Goal: Task Accomplishment & Management: Manage account settings

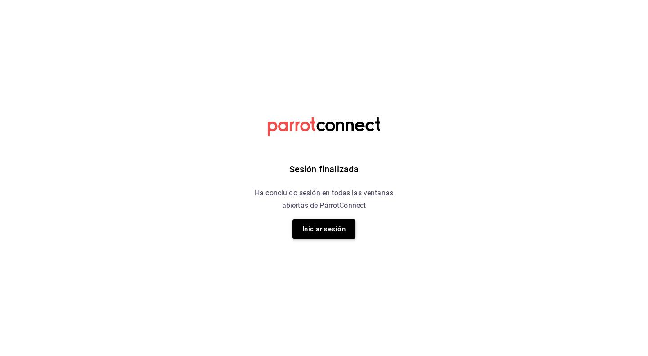
click at [322, 229] on font "Iniciar sesión" at bounding box center [323, 229] width 43 height 8
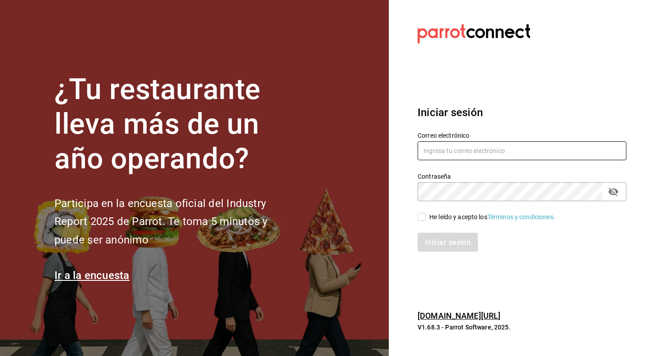
click at [466, 152] on input "text" at bounding box center [521, 150] width 209 height 19
type input "contacto@nutricionavanzada.mx"
click at [422, 218] on input "He leído y acepto los Términos y condiciones." at bounding box center [421, 217] width 8 height 8
checkbox input "true"
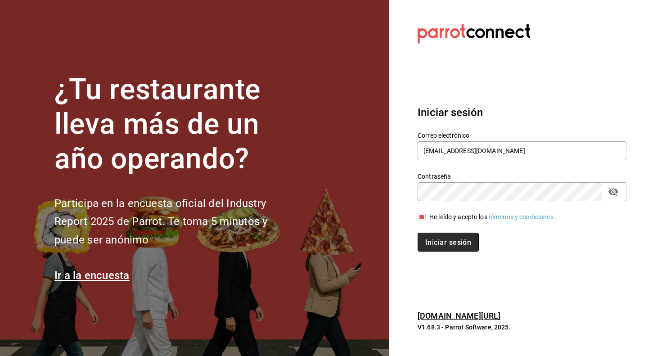
click at [444, 242] on font "Iniciar sesión" at bounding box center [448, 241] width 46 height 9
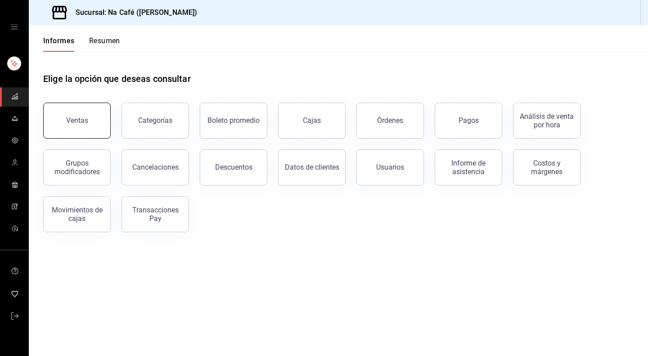
click at [97, 116] on button "Ventas" at bounding box center [76, 121] width 67 height 36
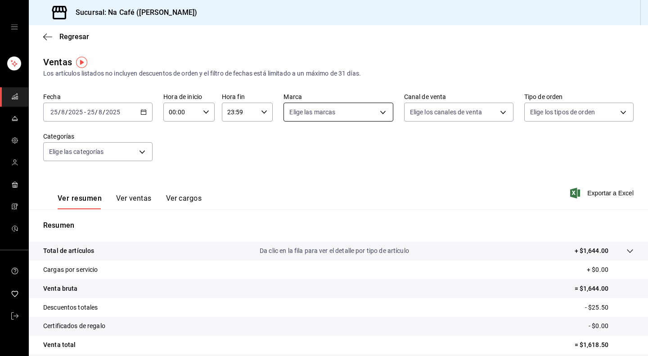
click at [379, 116] on body "Sucursal: Na Café ([PERSON_NAME]) Regresar Ventas Los artículos listados no inc…" at bounding box center [324, 178] width 648 height 356
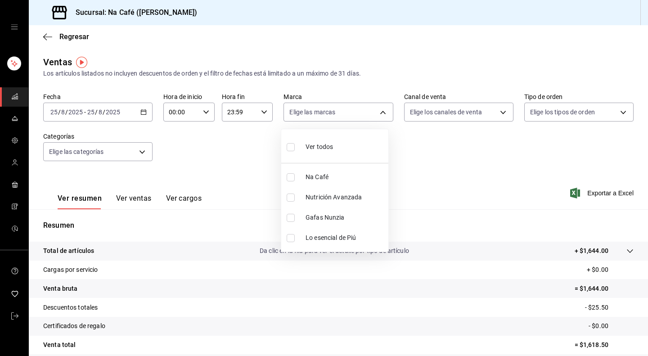
click at [323, 237] on font "Lo esencial de Piú" at bounding box center [330, 237] width 50 height 7
type input "740770d3-132d-434a-b850-f2b71527e711"
checkbox input "true"
click at [142, 114] on div at bounding box center [324, 178] width 648 height 356
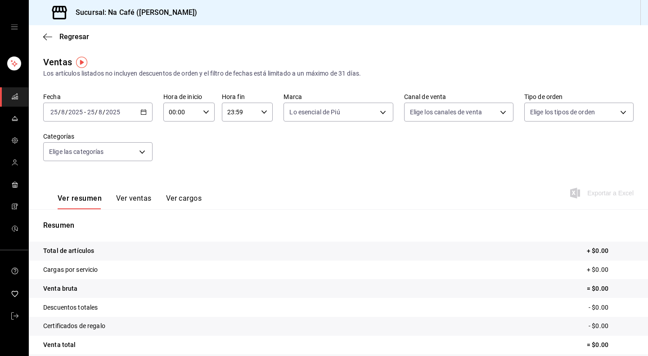
click at [142, 114] on icon "button" at bounding box center [143, 112] width 6 height 6
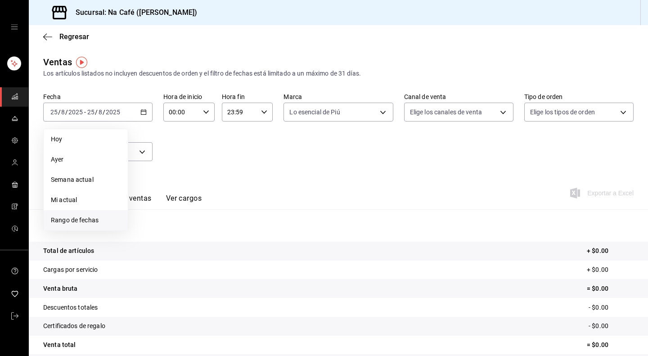
click at [87, 215] on span "Rango de fechas" at bounding box center [86, 219] width 70 height 9
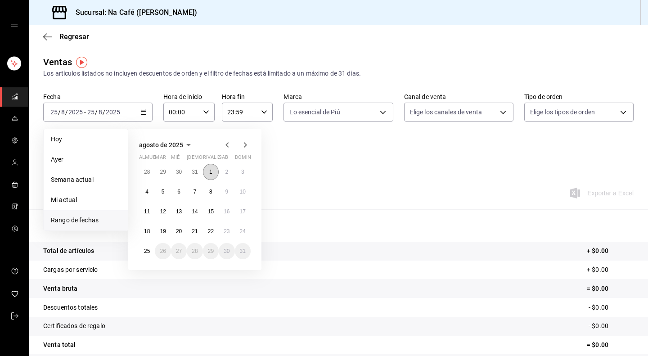
click at [210, 172] on font "1" at bounding box center [210, 172] width 3 height 6
click at [240, 229] on font "24" at bounding box center [243, 231] width 6 height 6
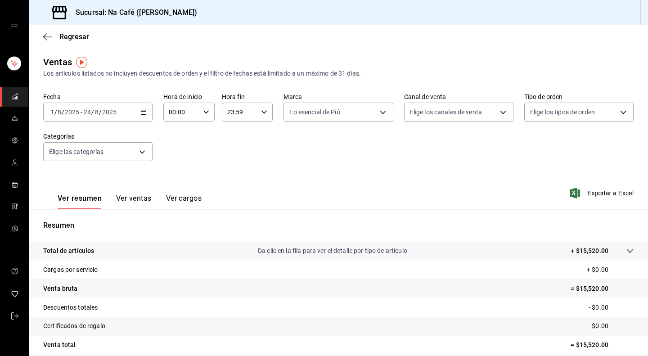
click at [129, 195] on font "Ver ventas" at bounding box center [134, 198] width 36 height 9
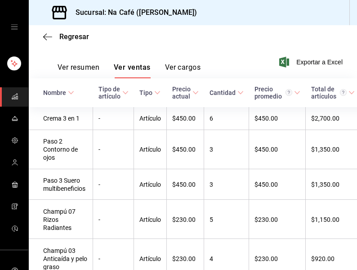
scroll to position [135, 0]
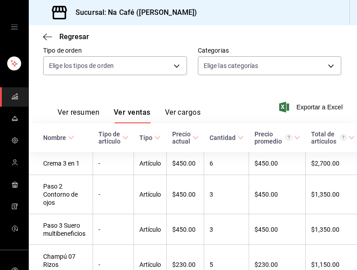
click at [115, 90] on div "Ver resumen Ver ventas Ver cargos Exportar a Excel" at bounding box center [193, 104] width 328 height 37
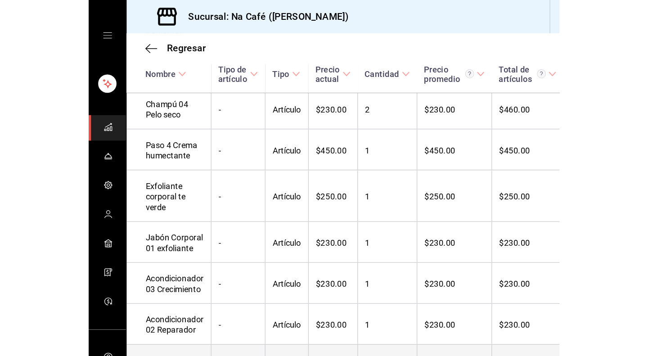
scroll to position [831, 0]
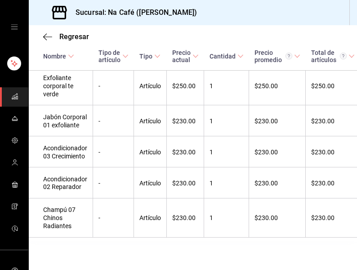
click at [309, 29] on div "Regresar" at bounding box center [193, 36] width 328 height 23
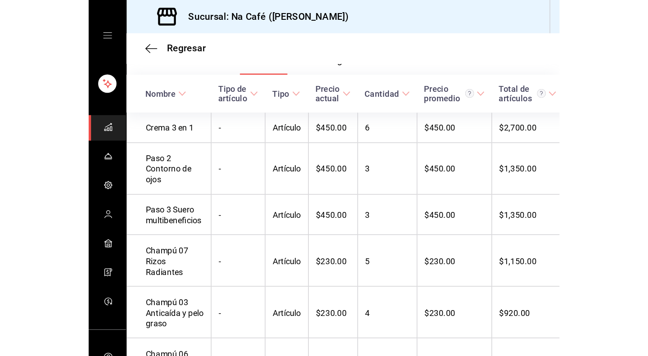
scroll to position [157, 0]
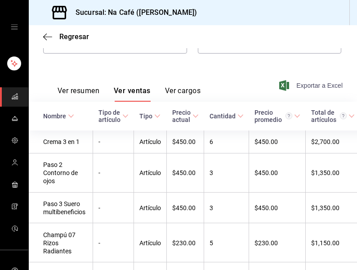
click at [296, 84] on font "Exportar a Excel" at bounding box center [319, 85] width 46 height 7
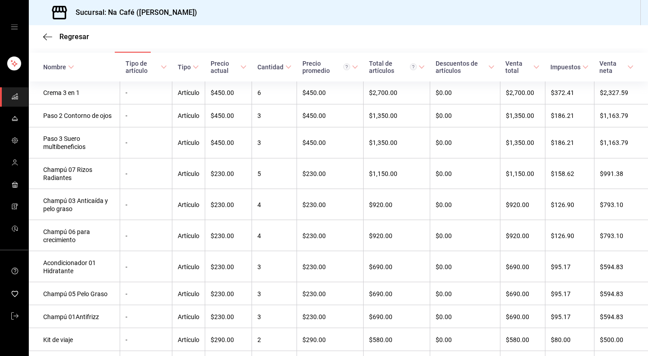
scroll to position [0, 0]
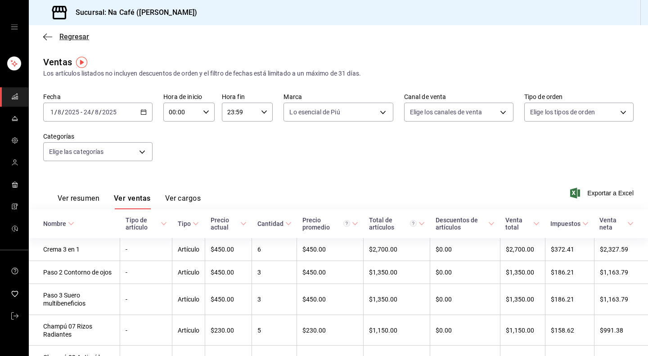
click at [47, 36] on icon "button" at bounding box center [47, 36] width 9 height 0
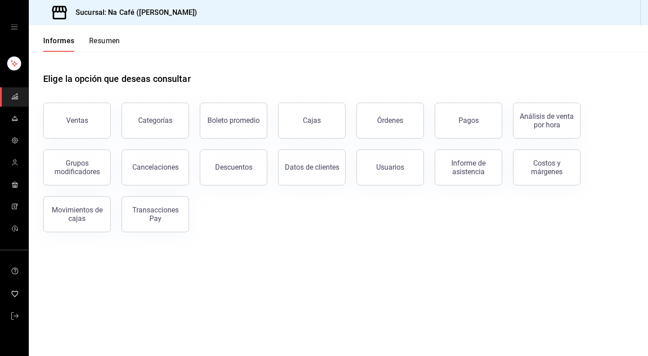
click at [13, 30] on icon "cajón abierto" at bounding box center [14, 26] width 7 height 7
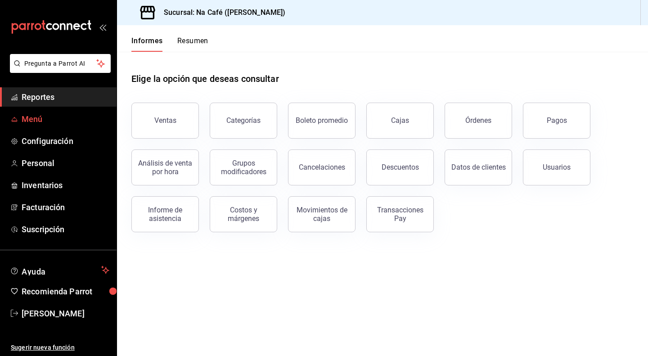
click at [31, 123] on span "Menú" at bounding box center [66, 119] width 88 height 12
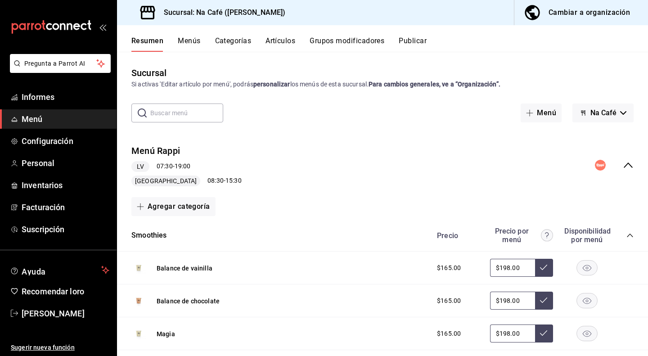
click at [567, 15] on font "Cambiar a organización" at bounding box center [588, 12] width 81 height 9
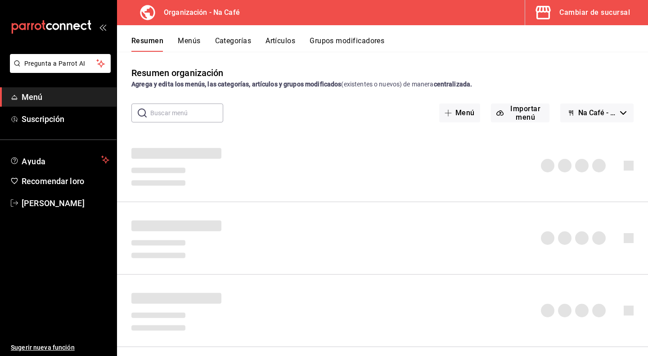
click at [281, 43] on font "Artículos" at bounding box center [280, 40] width 30 height 9
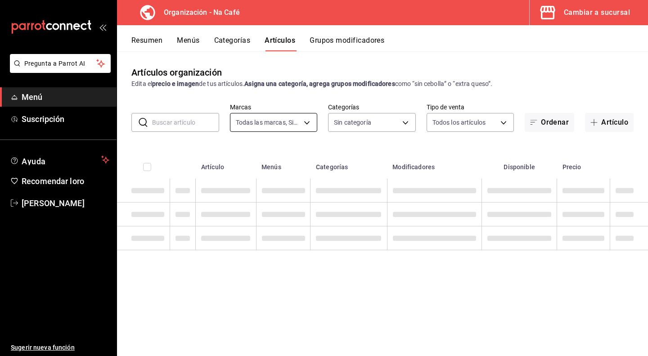
type input "0ae81b57-6fc5-4309-aed5-3ed702b3d5f6,2c1aadaf-e809-4e7a-b793-d27f9e7eb3f1,a6b0f…"
click at [309, 125] on body "Pregunta a Parrot AI Menú Suscripción Ayuda Recomendar loro [PERSON_NAME] Suger…" at bounding box center [324, 178] width 648 height 356
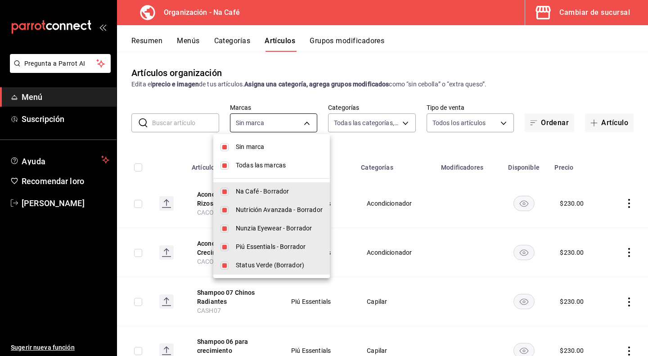
type input "da8c5a01-12cc-49e0-b2d4-a509d2ef6286,bf11d71e-84fe-47f2-947e-0729f7d4dd96,13cdc…"
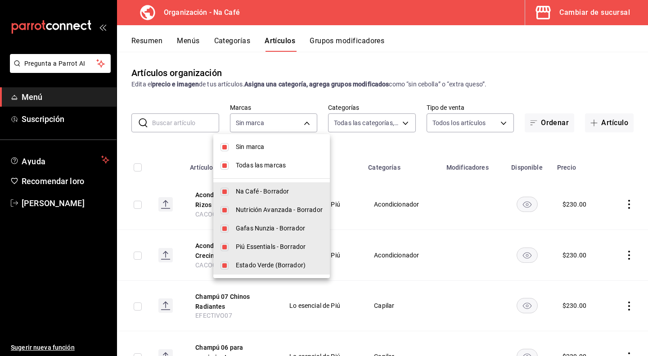
click at [223, 148] on input "checkbox" at bounding box center [224, 147] width 8 height 8
checkbox input "false"
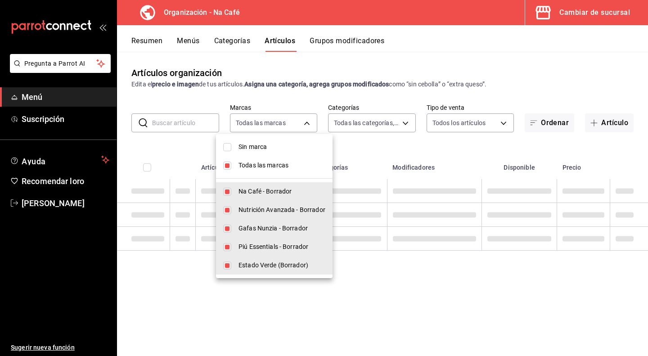
click at [225, 163] on input "checkbox" at bounding box center [227, 165] width 8 height 8
checkbox input "false"
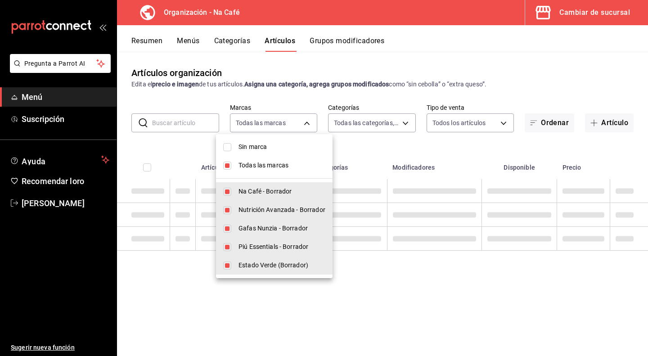
checkbox input "false"
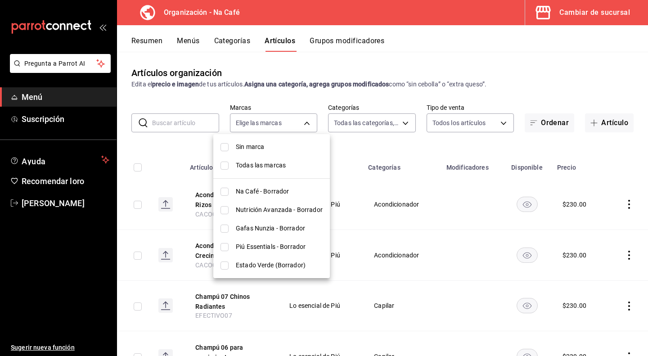
click at [225, 245] on input "checkbox" at bounding box center [224, 247] width 8 height 8
checkbox input "true"
type input "2d0abdb1-943e-4584-9bf9-fbf2098bce11"
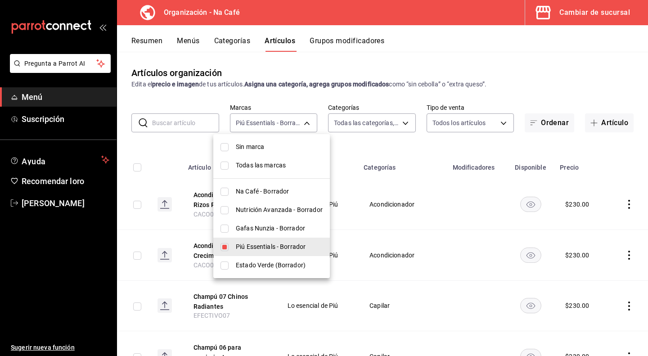
click at [553, 81] on div at bounding box center [324, 178] width 648 height 356
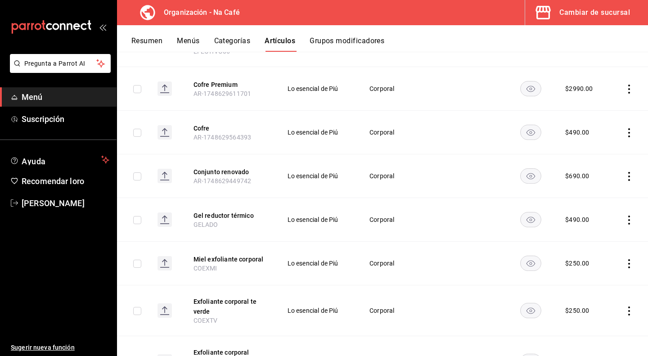
scroll to position [360, 0]
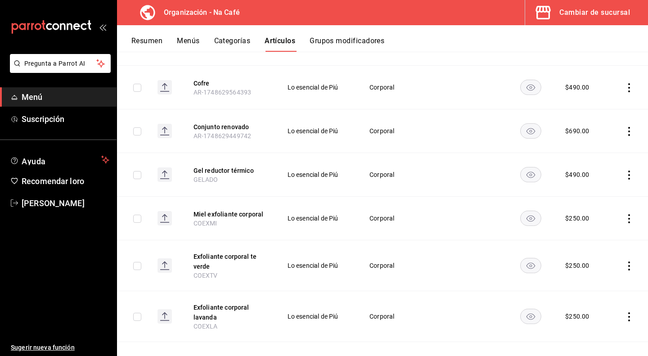
click at [624, 215] on icon "comportamiento" at bounding box center [628, 218] width 9 height 9
click at [590, 237] on font "Editar" at bounding box center [591, 236] width 17 height 7
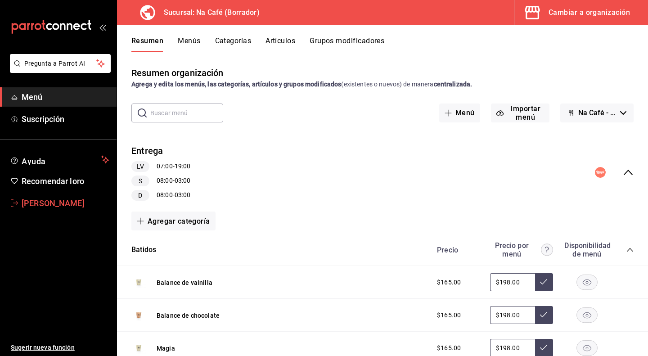
click at [40, 202] on font "[PERSON_NAME]" at bounding box center [53, 202] width 63 height 9
